Goal: Task Accomplishment & Management: Complete application form

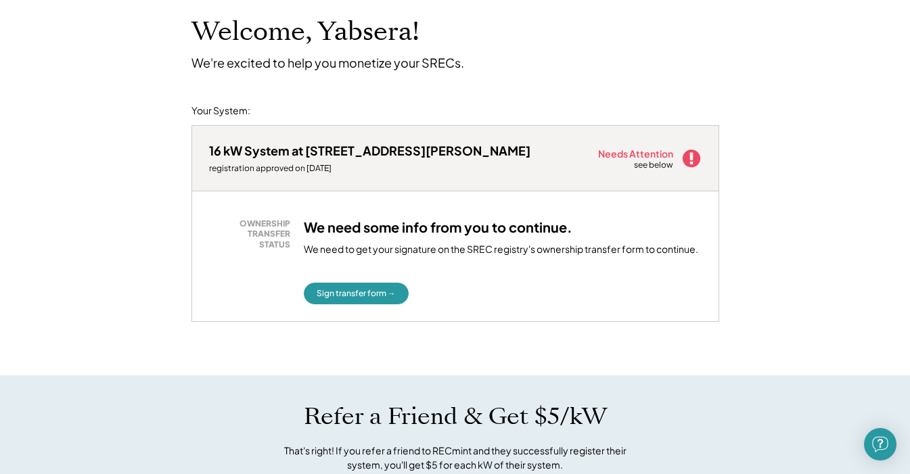
scroll to position [83, 0]
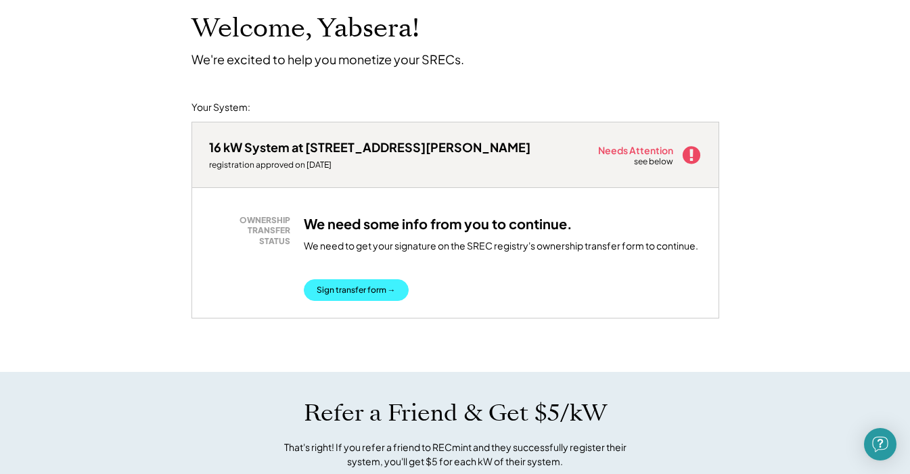
click at [387, 289] on button "Sign transfer form →" at bounding box center [356, 291] width 105 height 22
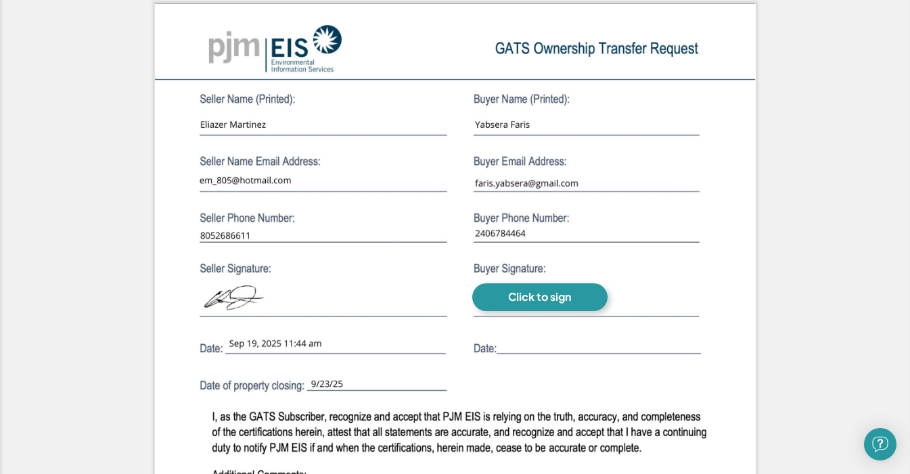
scroll to position [993, 0]
click at [527, 300] on div "Click to sign" at bounding box center [539, 297] width 63 height 14
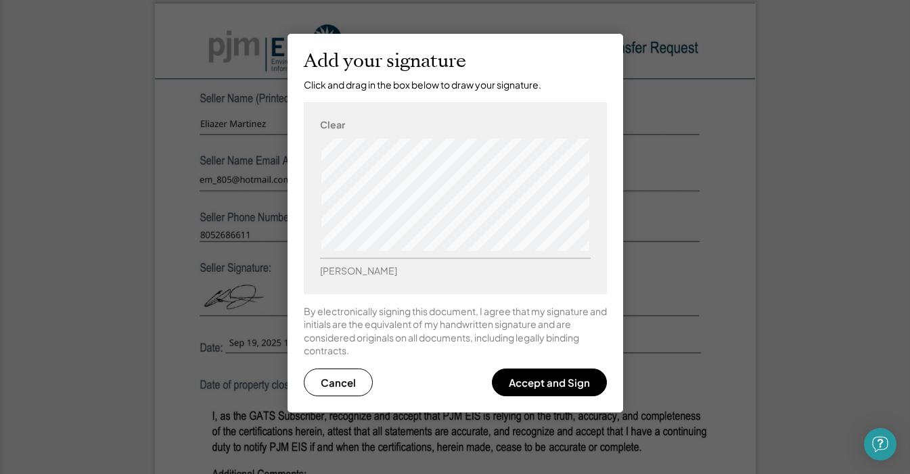
click at [331, 119] on div "Clear" at bounding box center [332, 125] width 25 height 14
click at [537, 379] on button "Accept and Sign" at bounding box center [549, 383] width 115 height 28
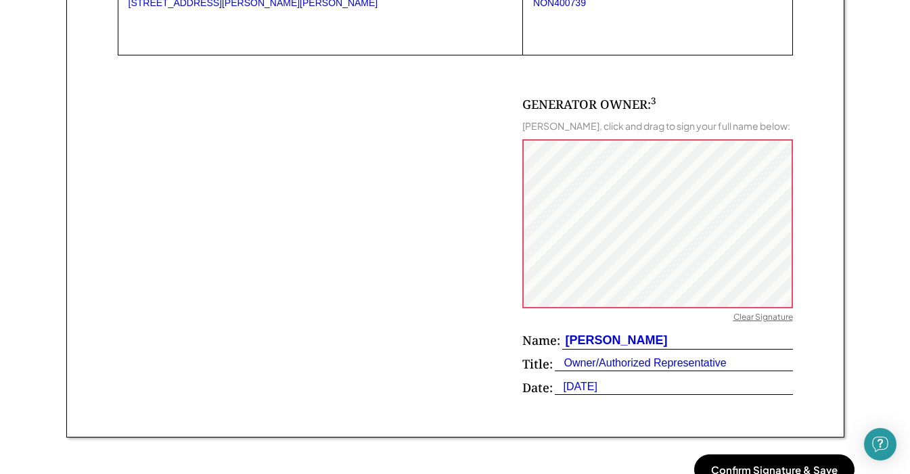
scroll to position [878, 0]
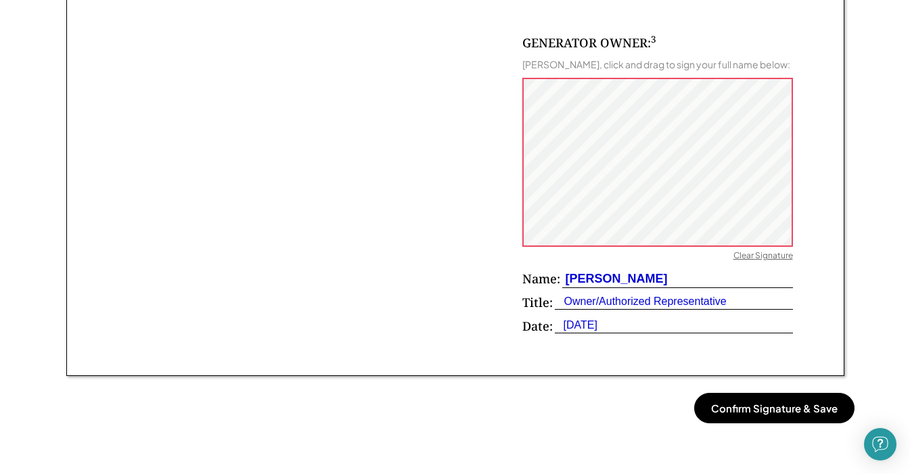
click at [751, 416] on button "Confirm Signature & Save" at bounding box center [774, 408] width 160 height 30
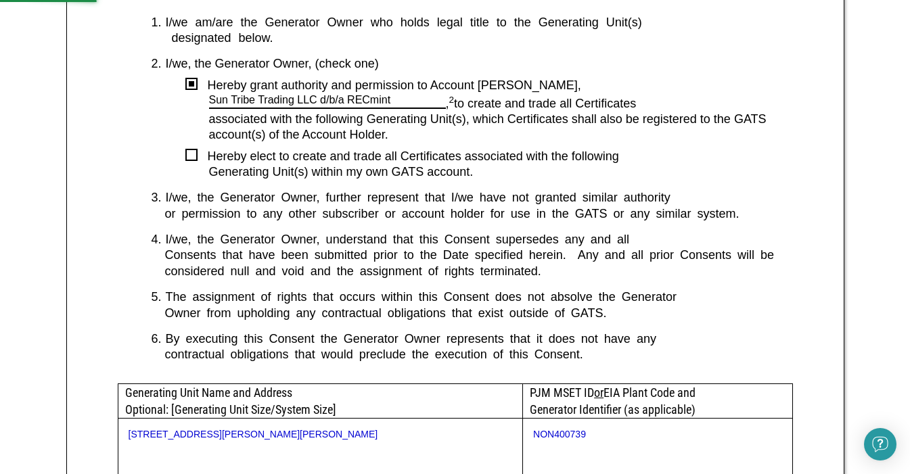
scroll to position [382, 0]
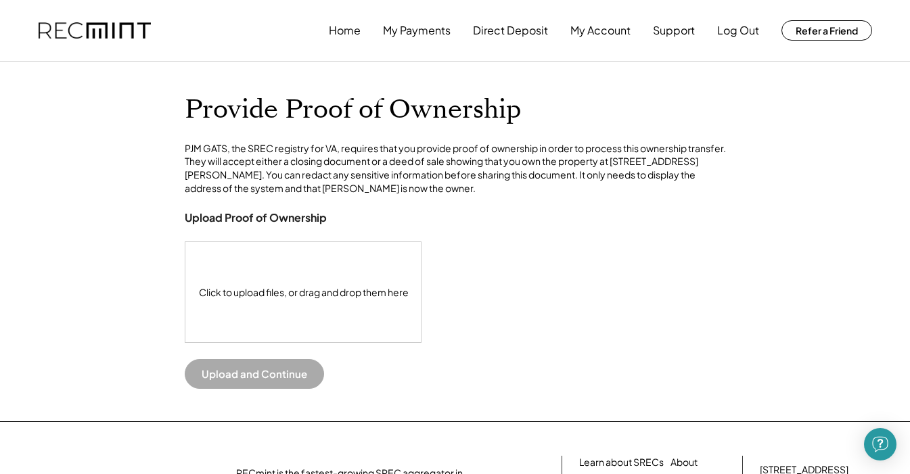
click at [348, 319] on div "Click to upload files, or drag and drop them here" at bounding box center [303, 292] width 237 height 100
click at [267, 320] on div "Click to upload files, or drag and drop them here" at bounding box center [303, 292] width 237 height 100
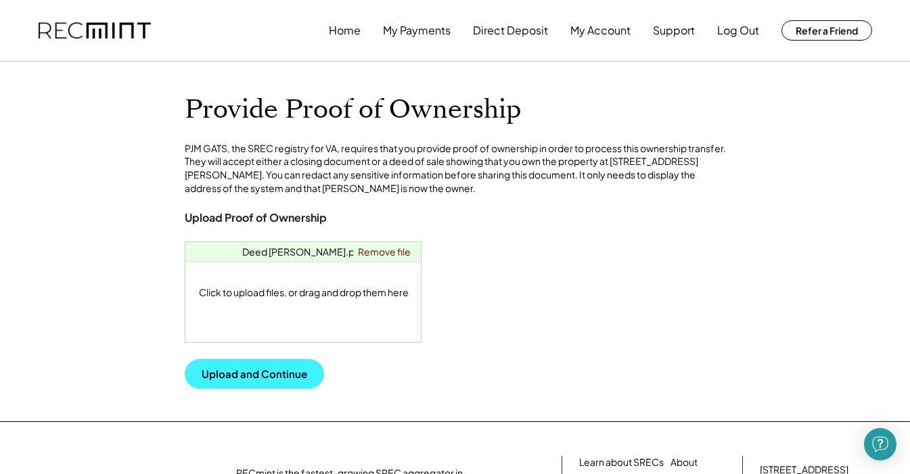
click at [280, 389] on button "Upload and Continue" at bounding box center [254, 374] width 139 height 30
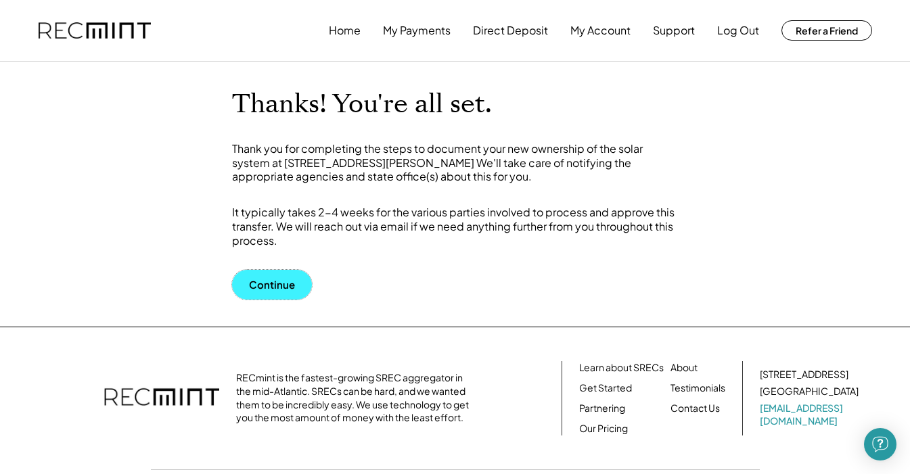
click at [281, 278] on button "Continue" at bounding box center [272, 285] width 80 height 30
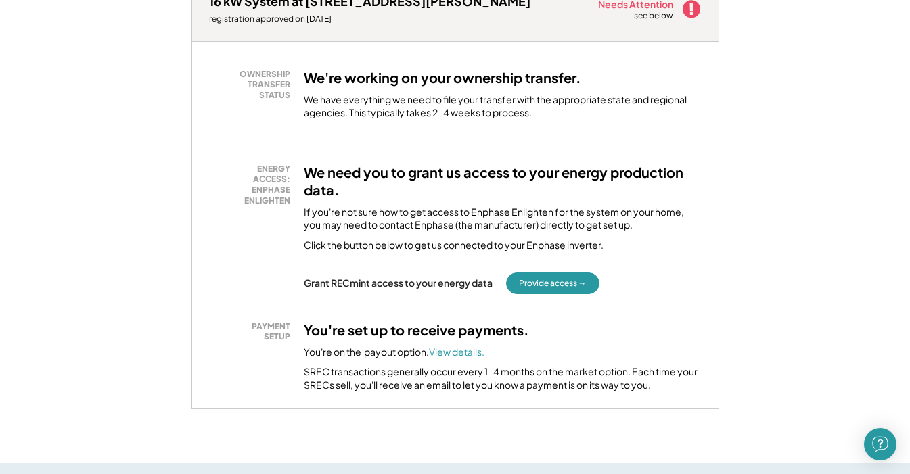
scroll to position [233, 0]
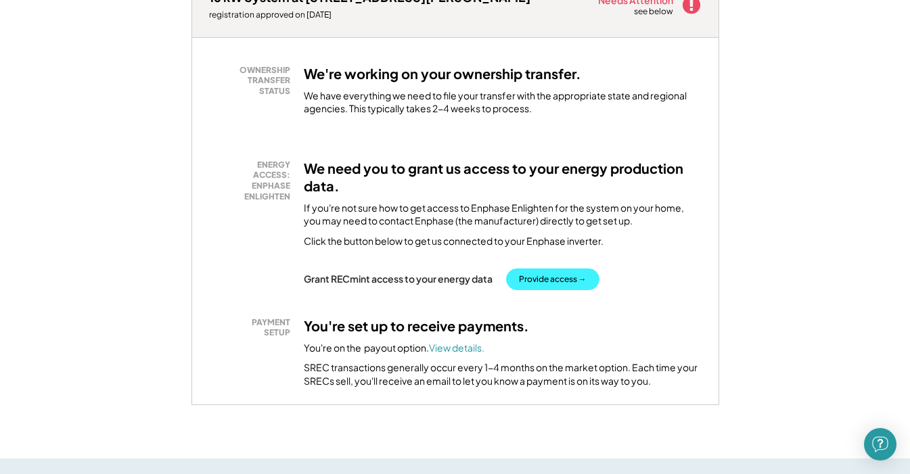
click at [579, 285] on button "Provide access →" at bounding box center [552, 280] width 93 height 22
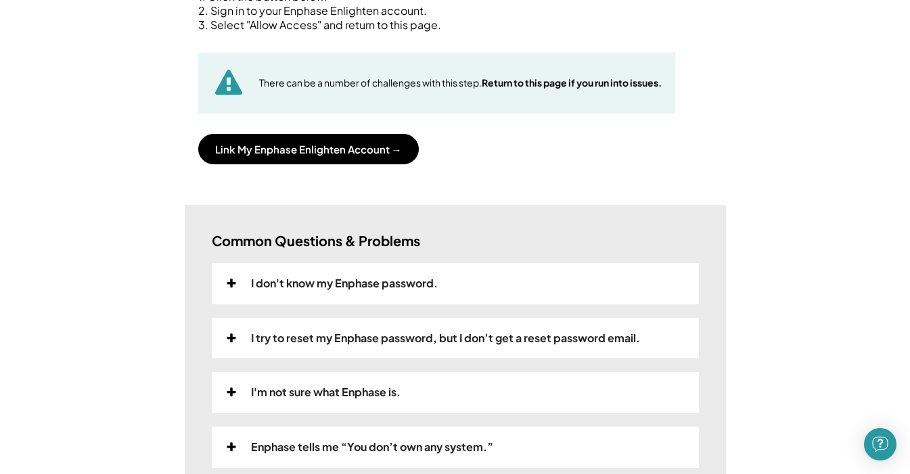
scroll to position [225, 0]
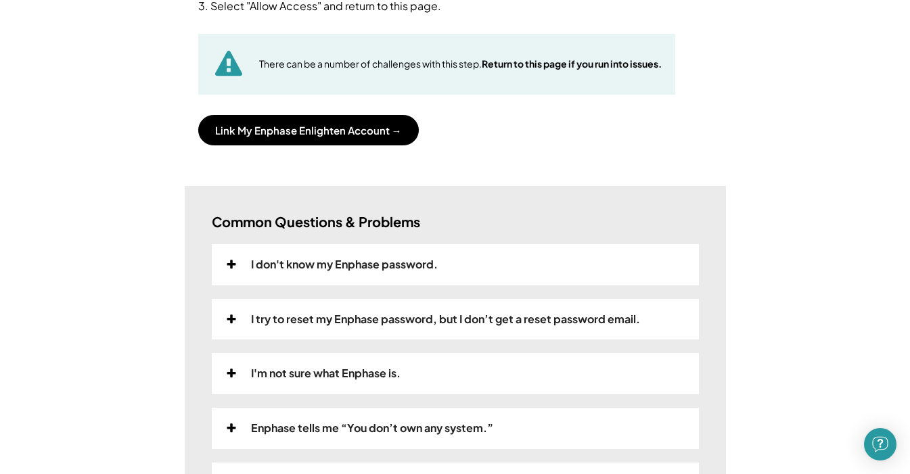
click at [229, 261] on icon at bounding box center [231, 264] width 12 height 11
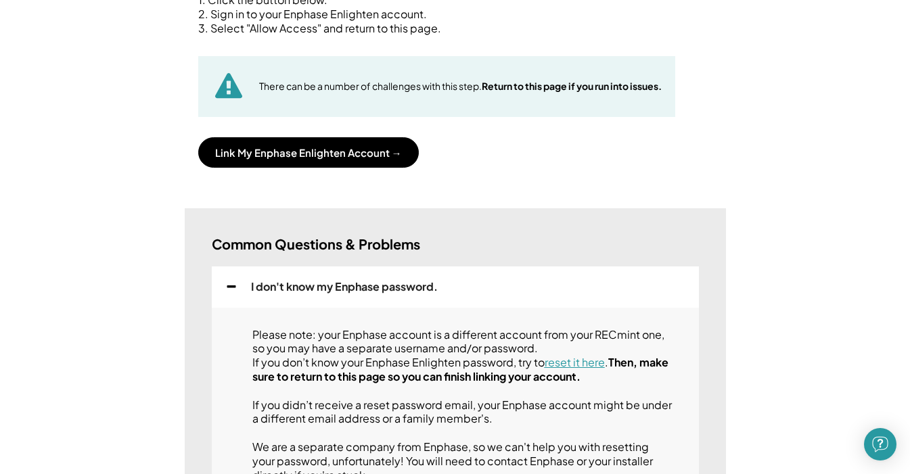
scroll to position [200, 0]
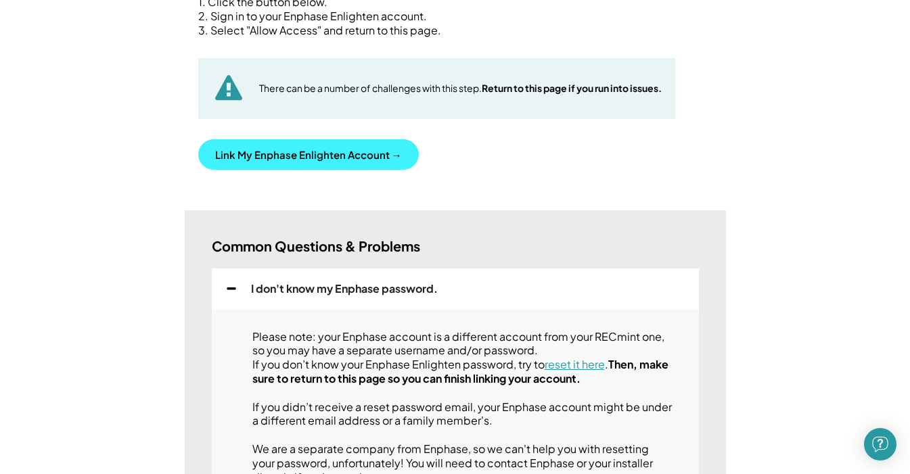
click at [370, 154] on button "Link My Enphase Enlighten Account →" at bounding box center [308, 154] width 221 height 30
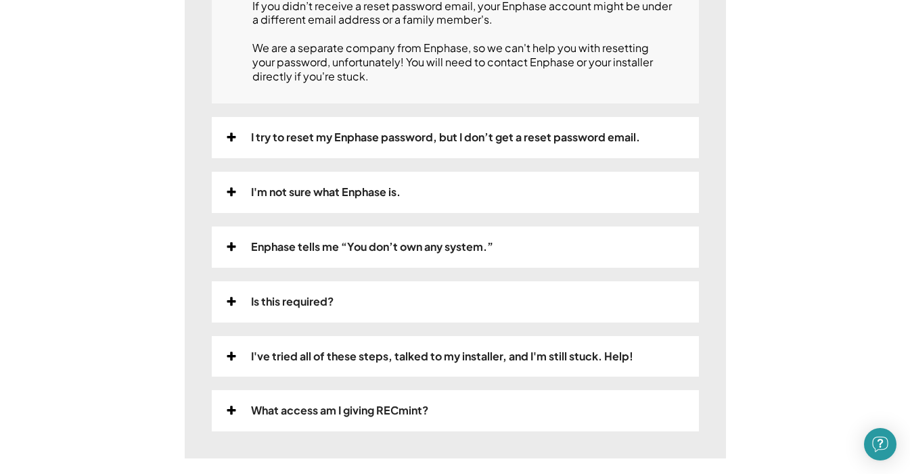
scroll to position [602, 0]
click at [233, 252] on button at bounding box center [231, 246] width 12 height 12
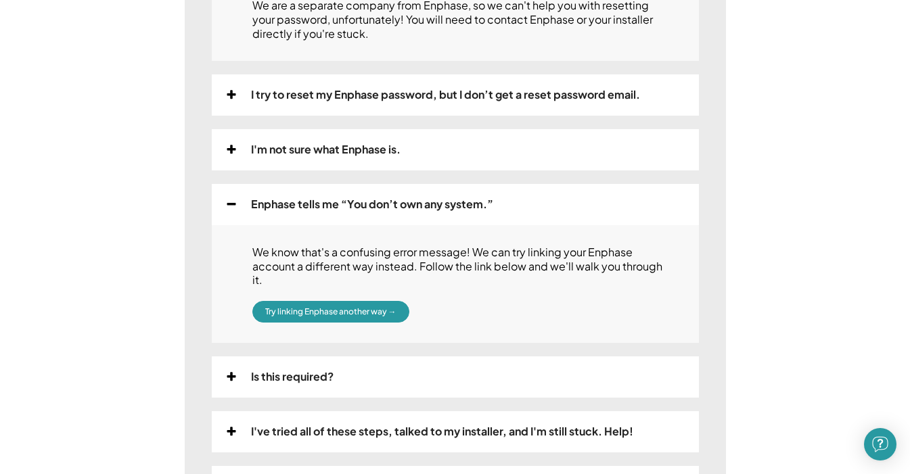
scroll to position [654, 0]
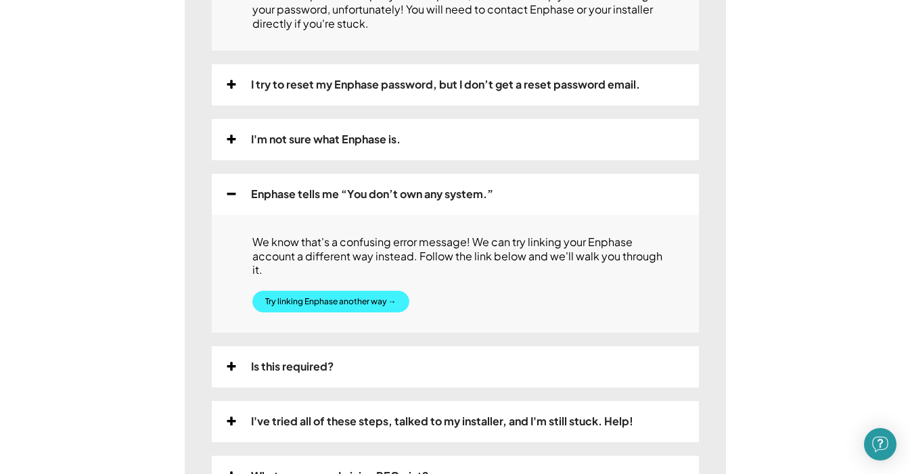
click at [327, 300] on button "Try linking Enphase another way →" at bounding box center [330, 302] width 157 height 22
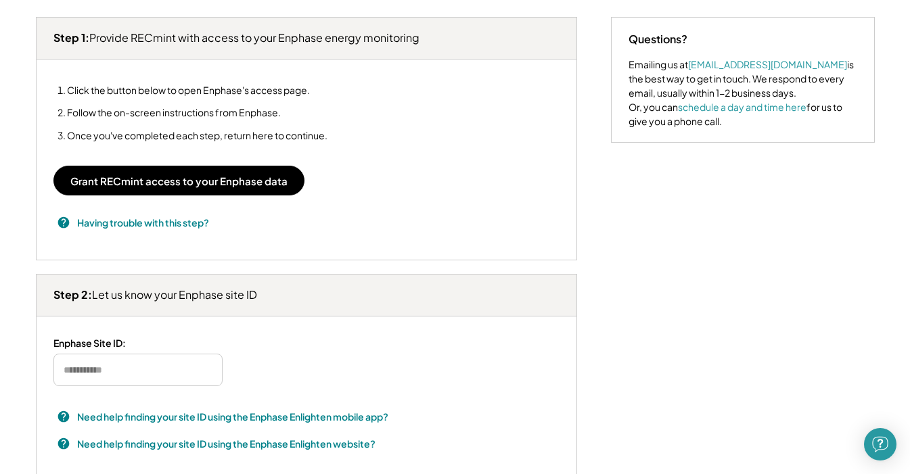
scroll to position [236, 0]
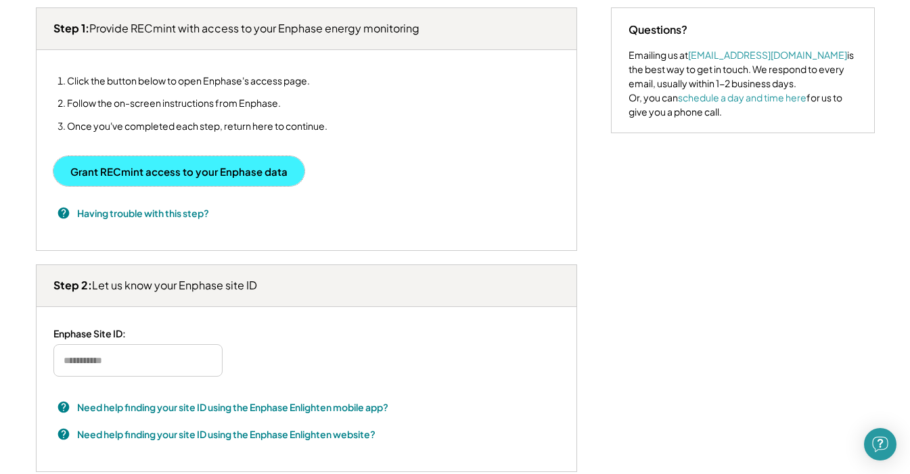
click at [261, 168] on button "Grant RECmint access to your Enphase data" at bounding box center [178, 171] width 251 height 30
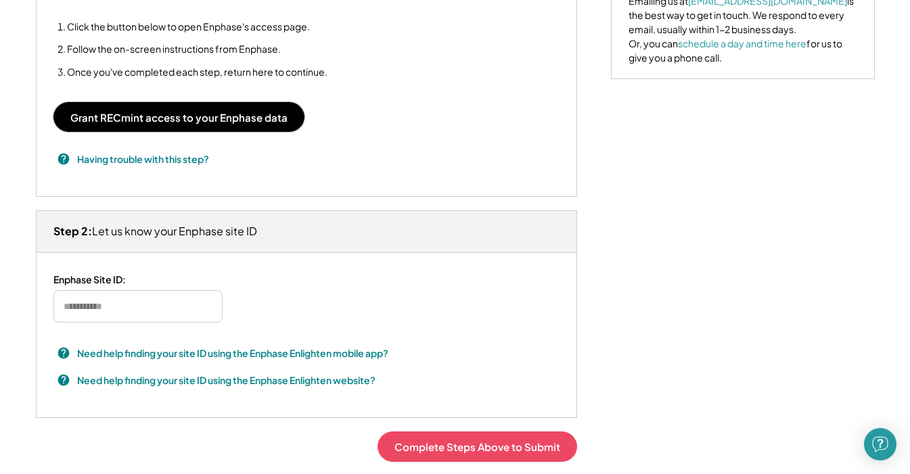
scroll to position [293, 0]
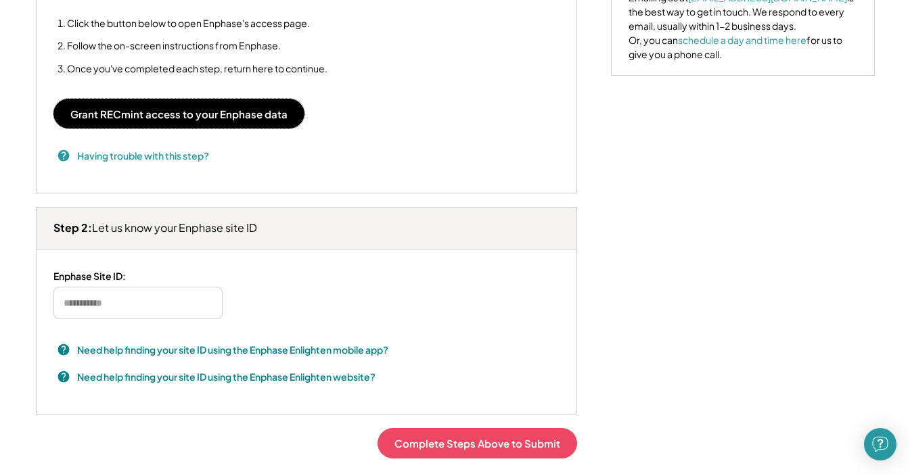
click at [172, 162] on h3 "Having trouble with this step?" at bounding box center [143, 156] width 132 height 14
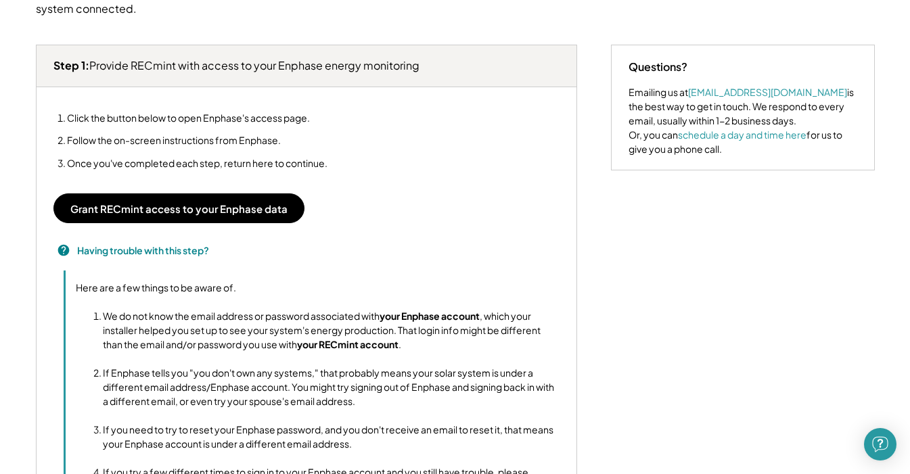
scroll to position [0, 0]
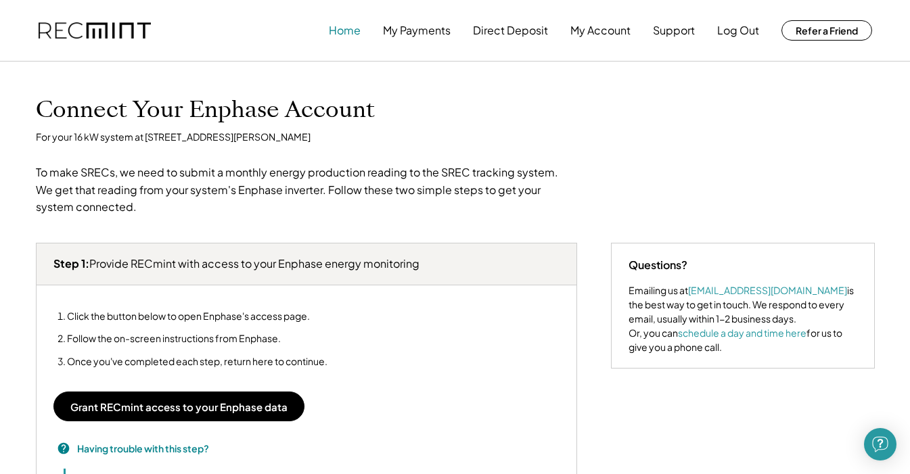
click at [351, 29] on button "Home" at bounding box center [345, 30] width 32 height 27
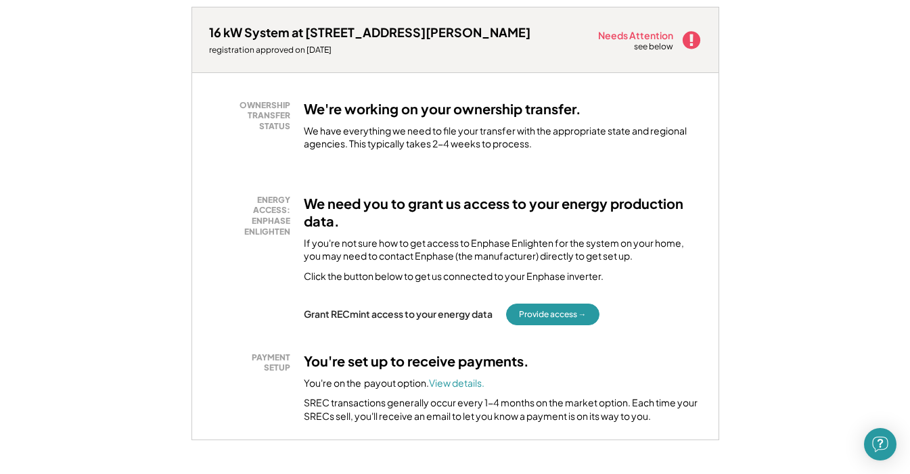
scroll to position [250, 0]
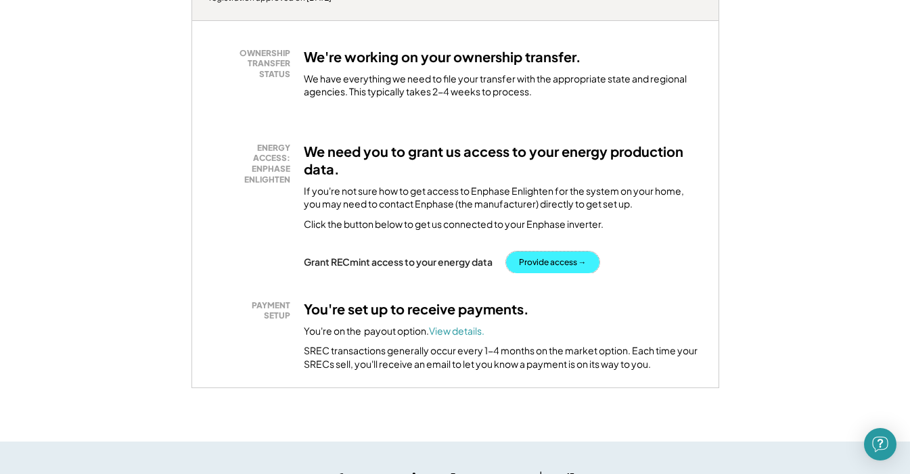
click at [544, 261] on button "Provide access →" at bounding box center [552, 263] width 93 height 22
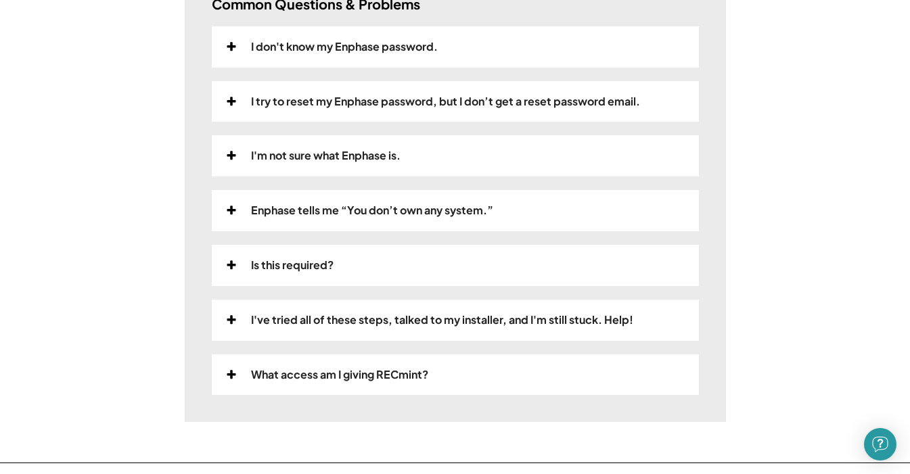
scroll to position [503, 0]
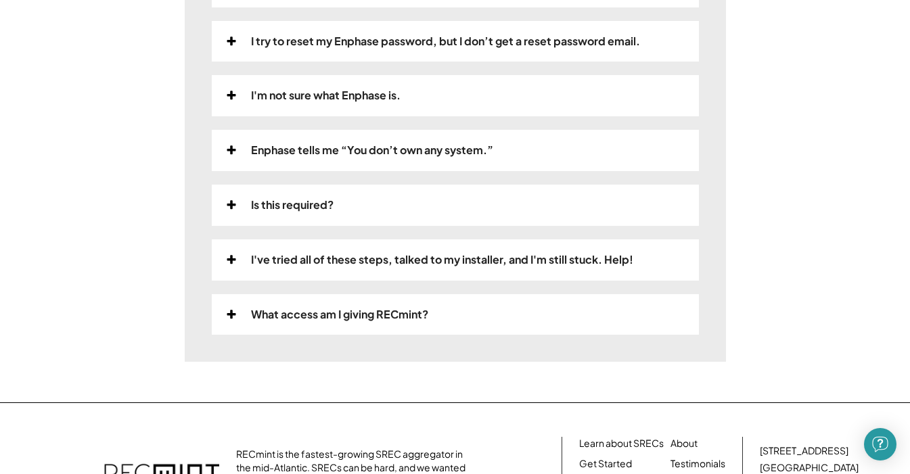
click at [270, 160] on div "Enphase tells me “You don’t own any system.”" at bounding box center [455, 150] width 487 height 41
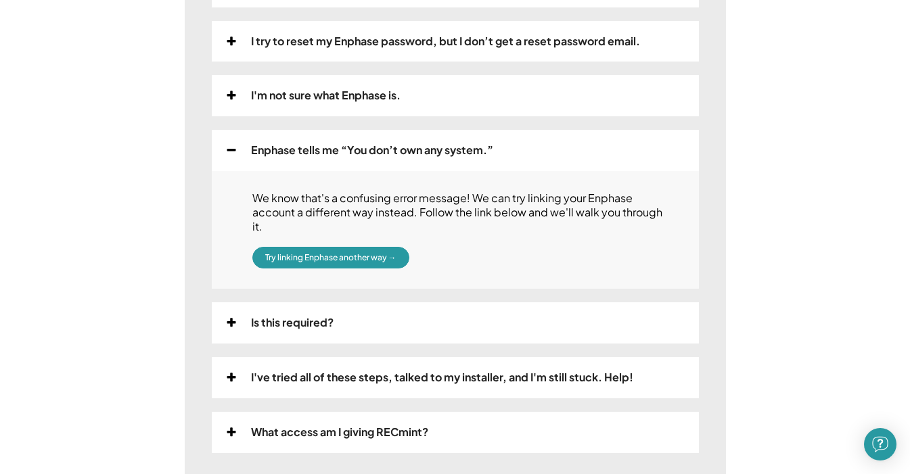
click at [279, 316] on div "Is this required?" at bounding box center [292, 323] width 83 height 14
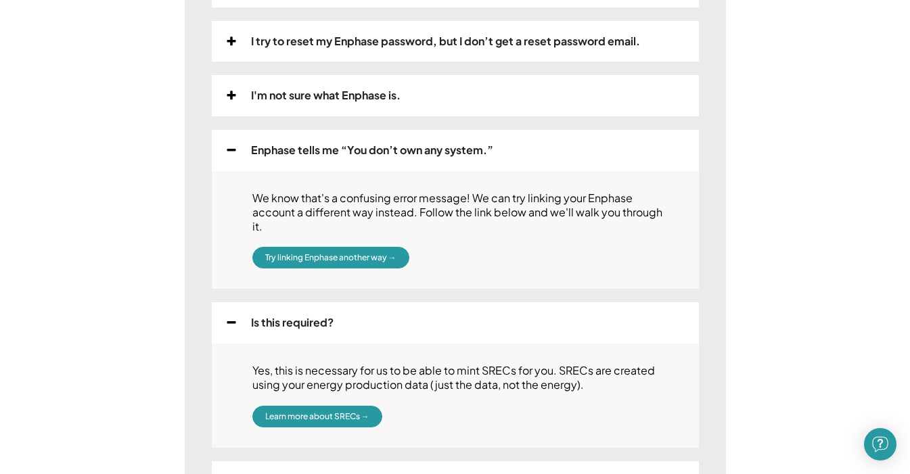
click at [282, 254] on div "We know that's a confusing error message! We can try linking your Enphase accou…" at bounding box center [455, 230] width 487 height 118
click at [282, 247] on button "Try linking Enphase another way →" at bounding box center [330, 258] width 157 height 22
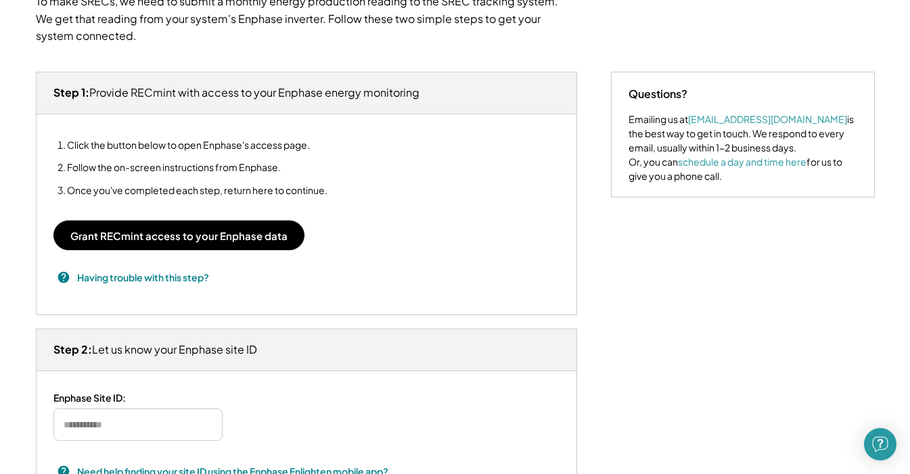
scroll to position [169, 0]
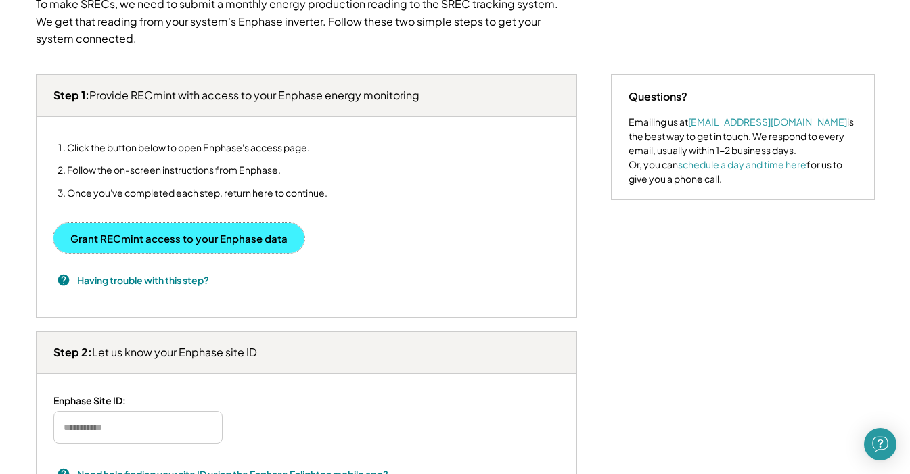
click at [223, 244] on button "Grant RECmint access to your Enphase data" at bounding box center [178, 238] width 251 height 30
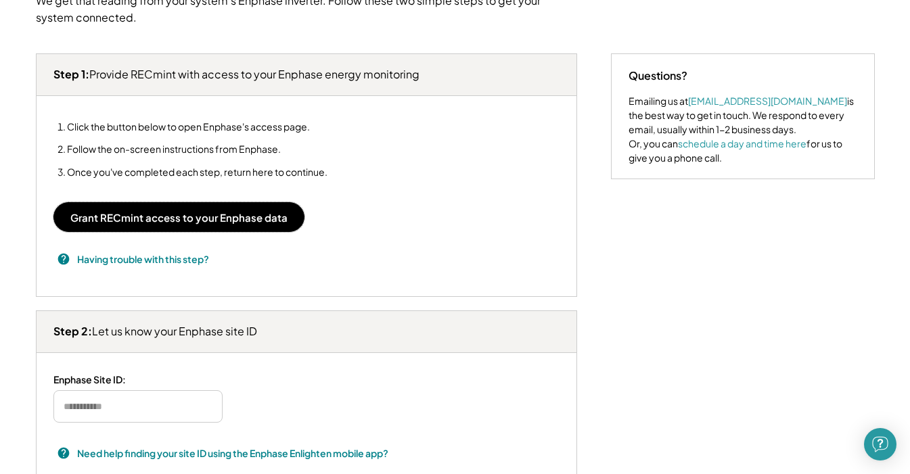
scroll to position [195, 0]
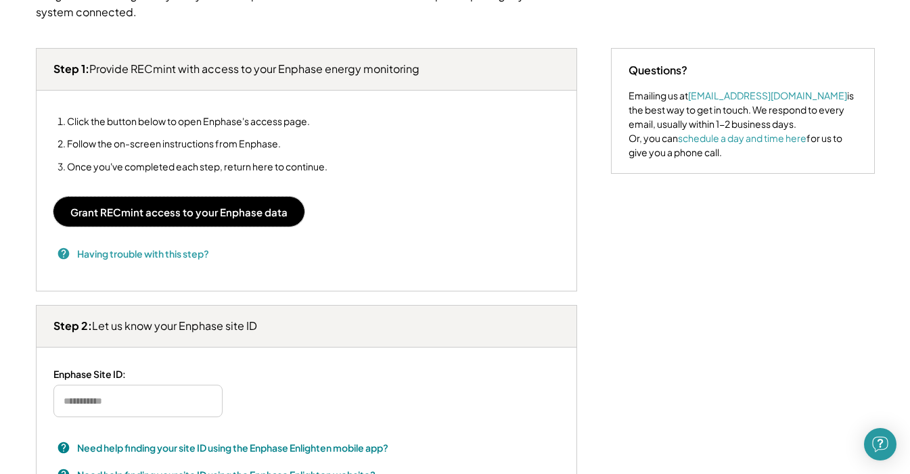
click at [179, 257] on h3 "Having trouble with this step?" at bounding box center [143, 254] width 132 height 14
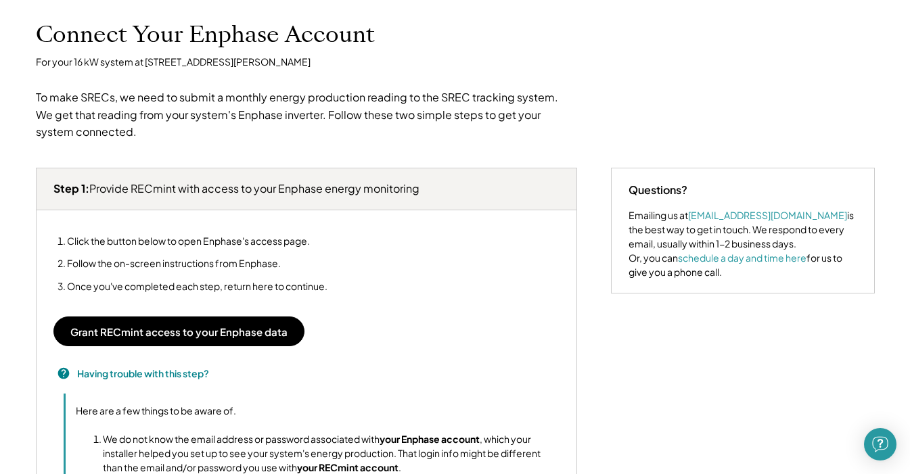
scroll to position [77, 0]
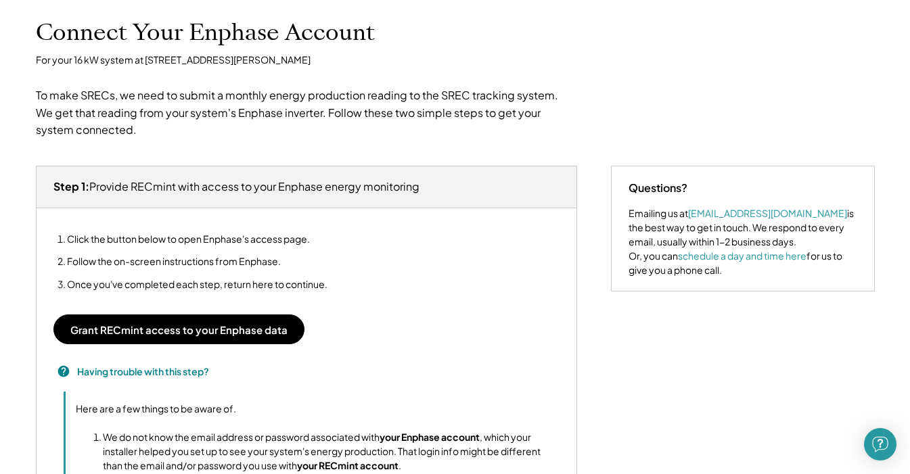
drag, startPoint x: 93, startPoint y: 183, endPoint x: 437, endPoint y: 187, distance: 344.5
click at [437, 187] on div "Step 1: Provide RECmint with access to your Enphase energy monitoring" at bounding box center [307, 187] width 540 height 42
copy h3 "Provide RECmint with access to your Enphase energy monitoring"
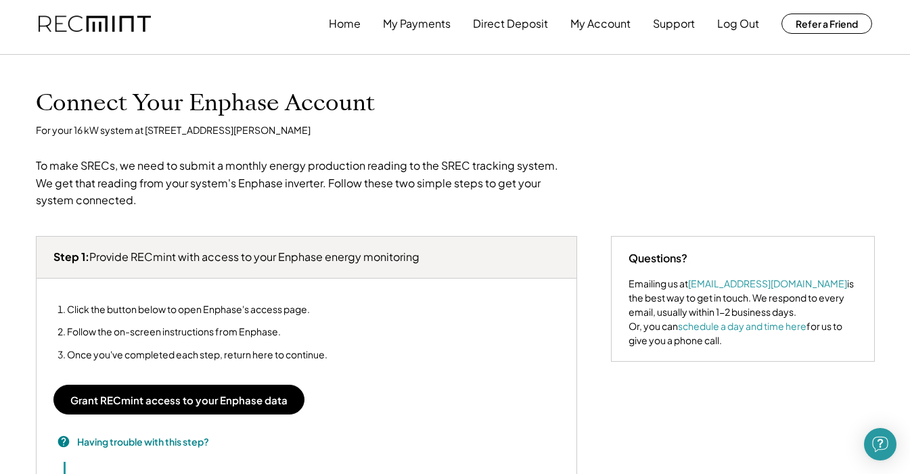
scroll to position [6, 0]
click at [268, 96] on h1 "Connect Your Enphase Account" at bounding box center [205, 103] width 339 height 28
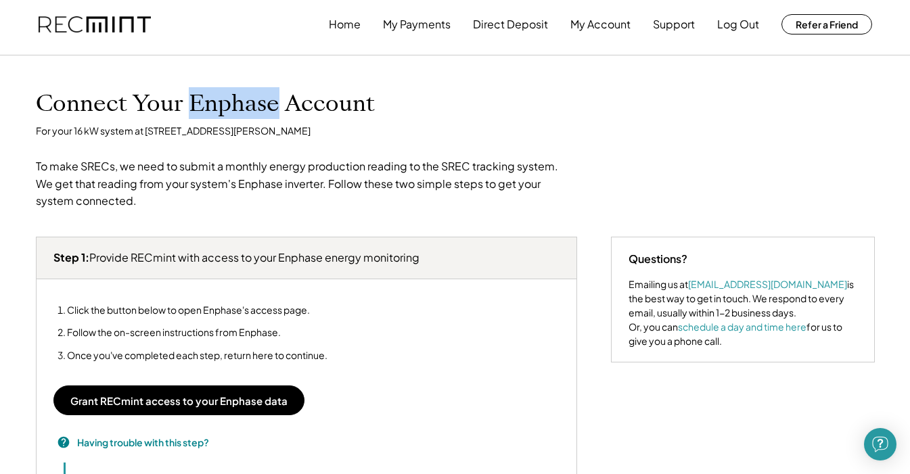
click at [268, 96] on h1 "Connect Your Enphase Account" at bounding box center [205, 103] width 339 height 28
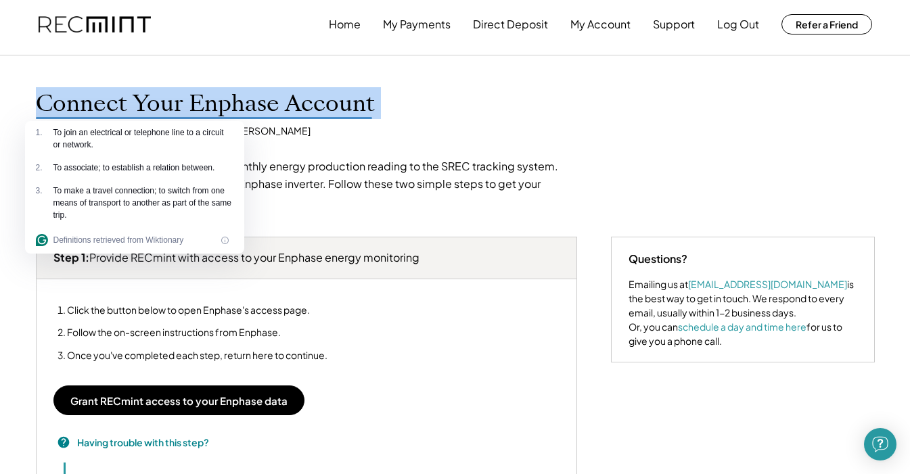
copy h1 "Connect Your Enphase Account"
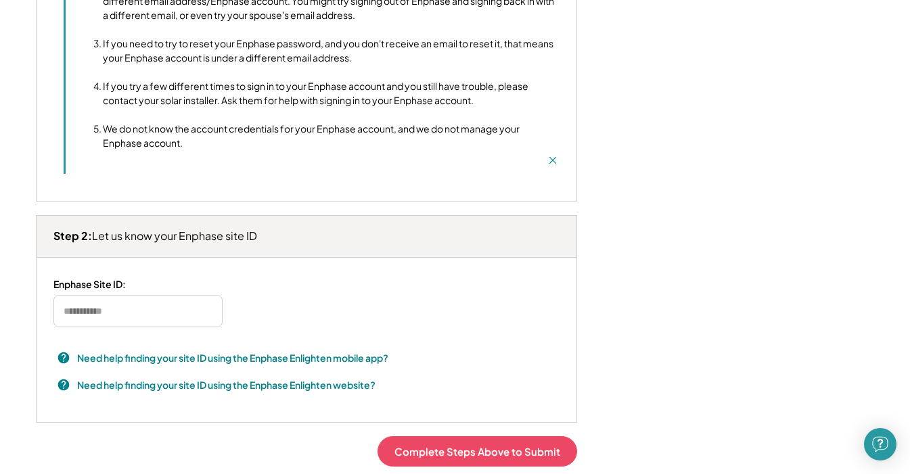
scroll to position [616, 0]
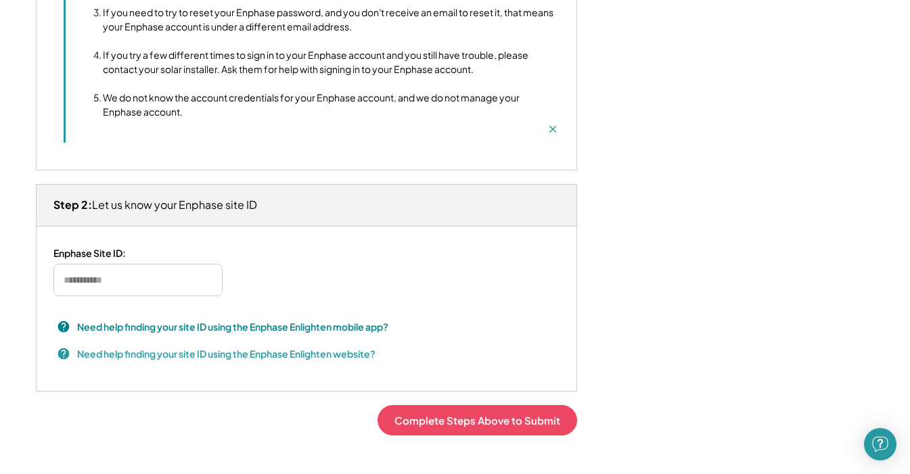
click at [374, 353] on div "Need help finding your site ID using the Enphase Enlighten website?" at bounding box center [226, 354] width 298 height 14
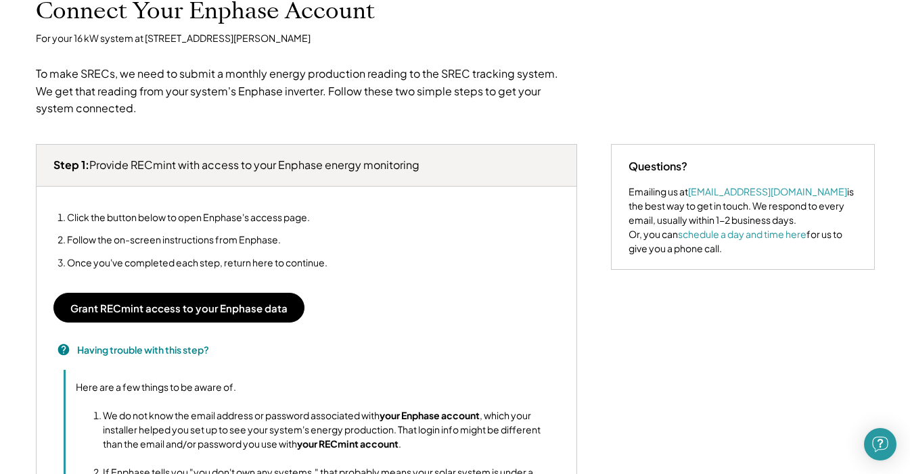
scroll to position [0, 0]
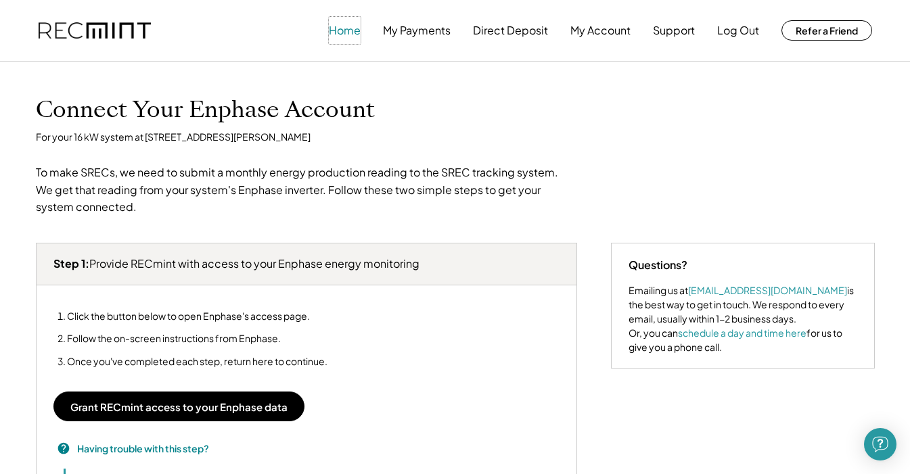
click at [342, 35] on button "Home" at bounding box center [345, 30] width 32 height 27
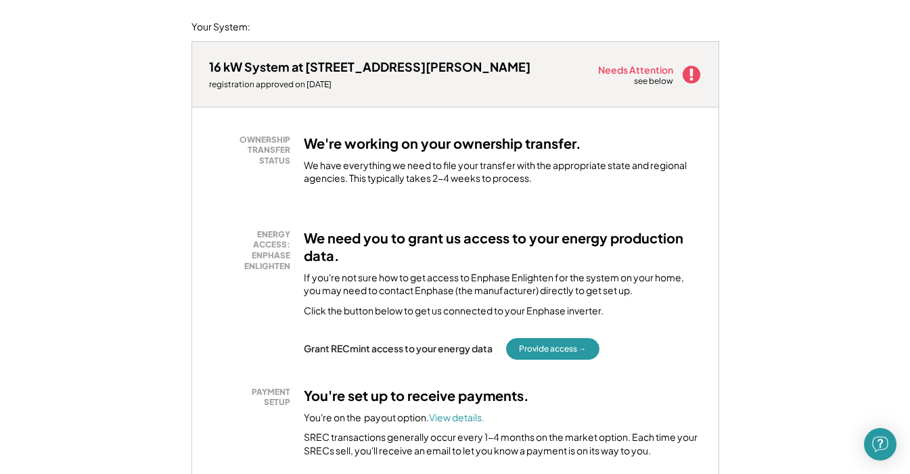
scroll to position [164, 0]
drag, startPoint x: 301, startPoint y: 277, endPoint x: 643, endPoint y: 290, distance: 342.0
click at [643, 290] on div "ENERGY ACCESS: ENPHASE ENLIGHTEN We need you to grant us access to your energy …" at bounding box center [455, 273] width 493 height 89
copy div "If you're not sure how to get access to Enphase Enlighten for the system on you…"
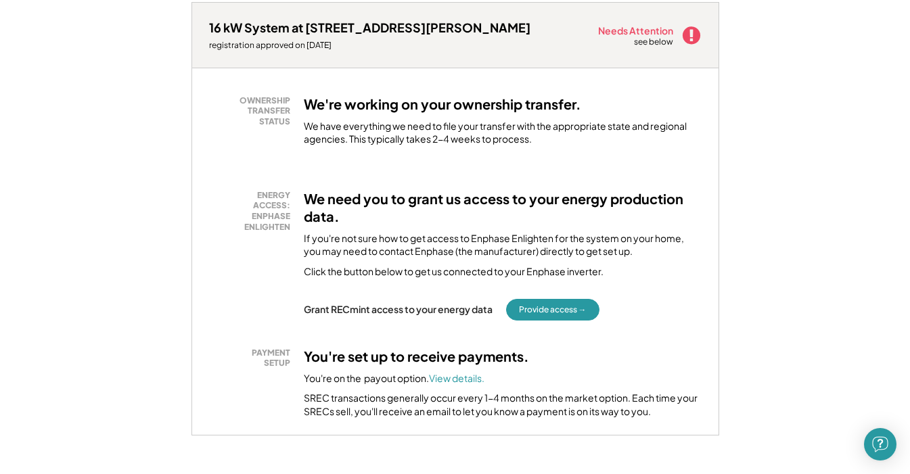
scroll to position [201, 0]
